Goal: Navigation & Orientation: Find specific page/section

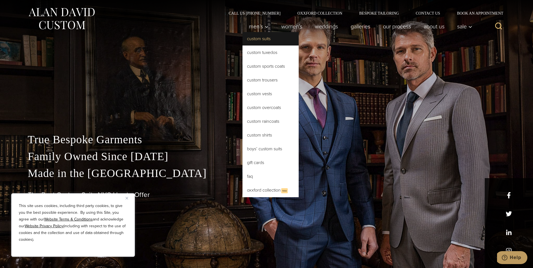
click at [252, 37] on link "Custom Suits" at bounding box center [271, 38] width 56 height 13
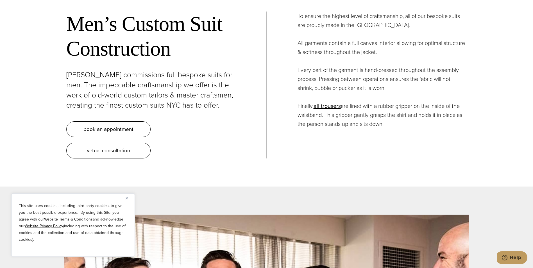
scroll to position [2277, 0]
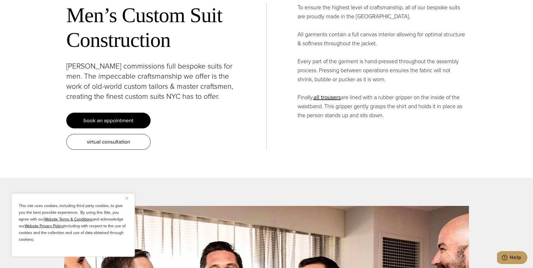
click at [130, 118] on link "book an appointment" at bounding box center [108, 121] width 84 height 16
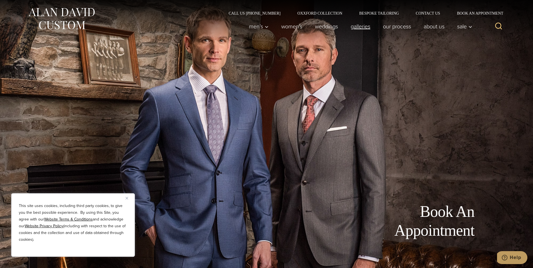
click at [356, 26] on link "Galleries" at bounding box center [360, 26] width 32 height 11
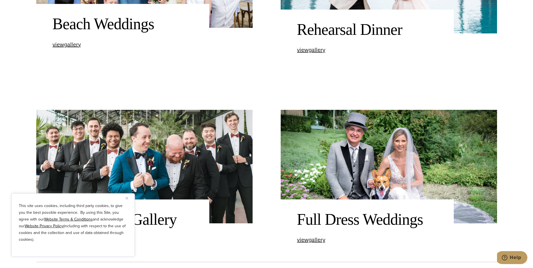
scroll to position [1012, 0]
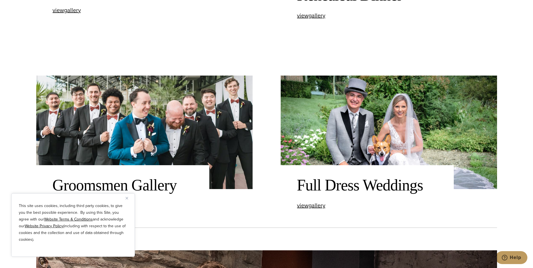
click at [126, 198] on img "Close" at bounding box center [127, 198] width 3 height 3
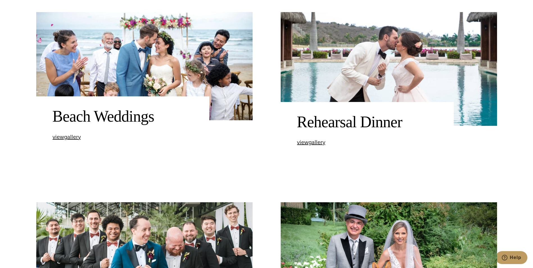
scroll to position [872, 0]
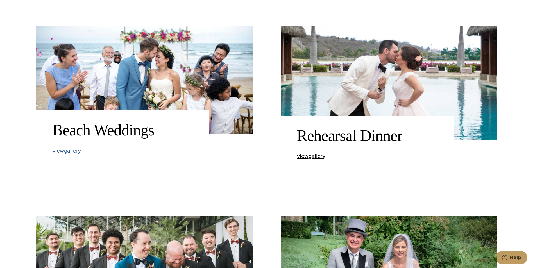
click at [74, 152] on span "view Beach Weddings gallery" at bounding box center [67, 150] width 28 height 8
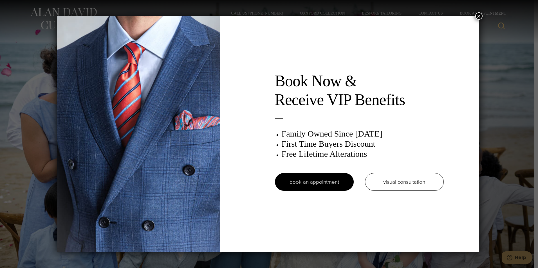
click at [479, 16] on button "×" at bounding box center [478, 15] width 7 height 7
